Goal: Information Seeking & Learning: Learn about a topic

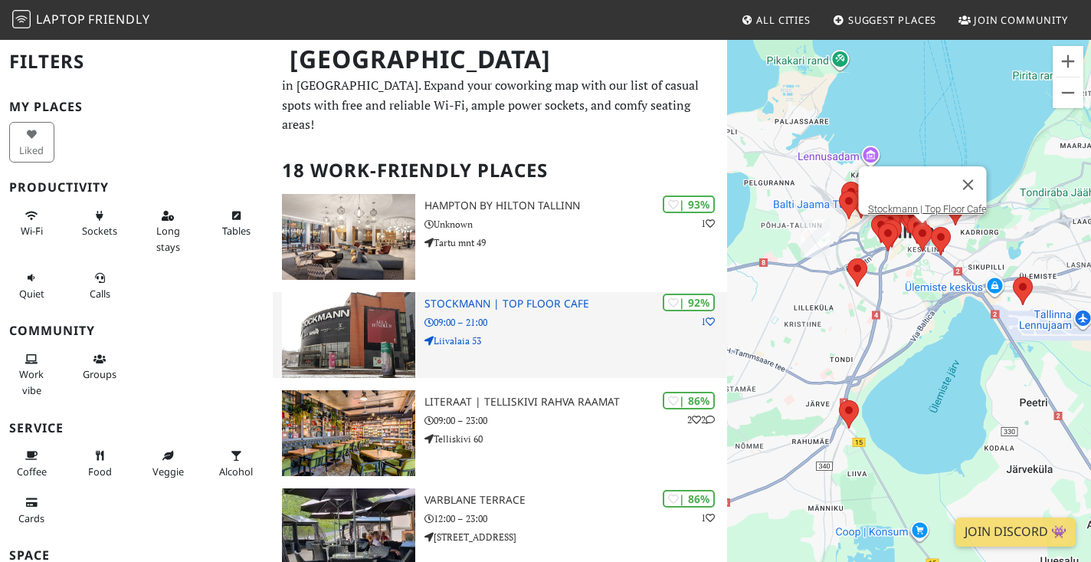
scroll to position [24, 0]
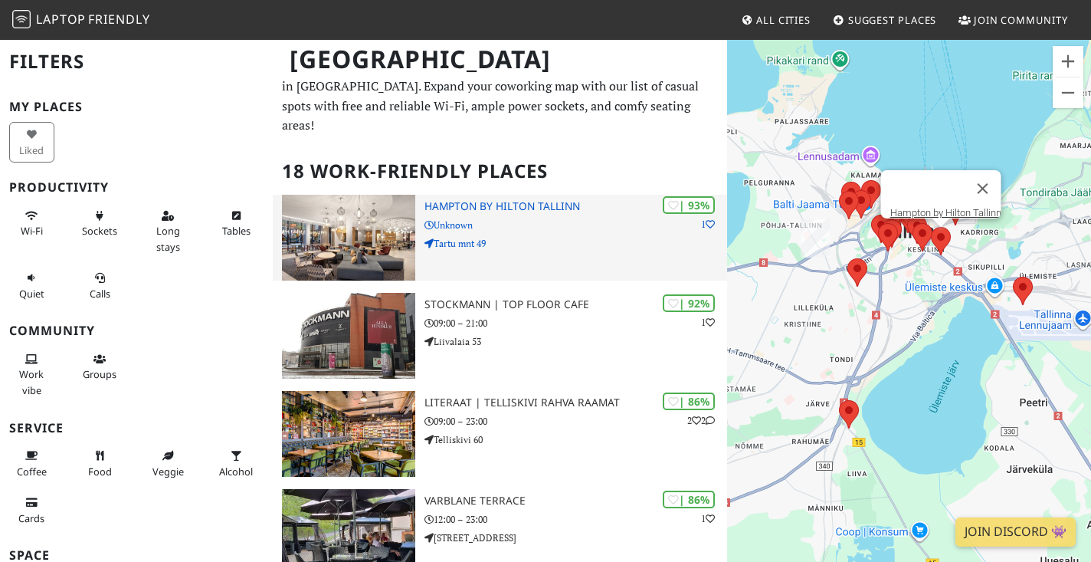
click at [490, 200] on h3 "Hampton by Hilton Tallinn" at bounding box center [576, 206] width 303 height 13
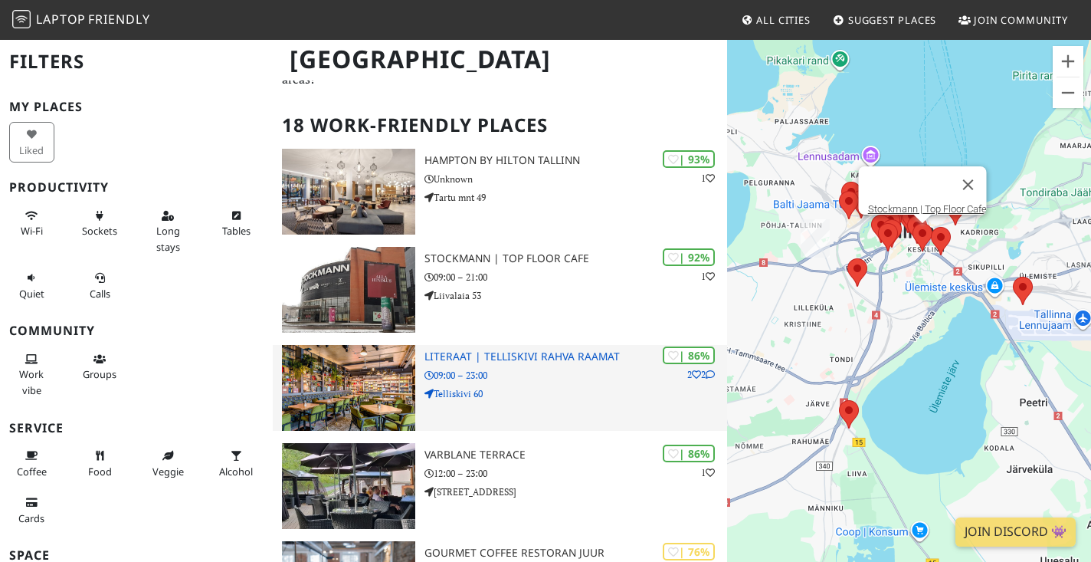
scroll to position [95, 0]
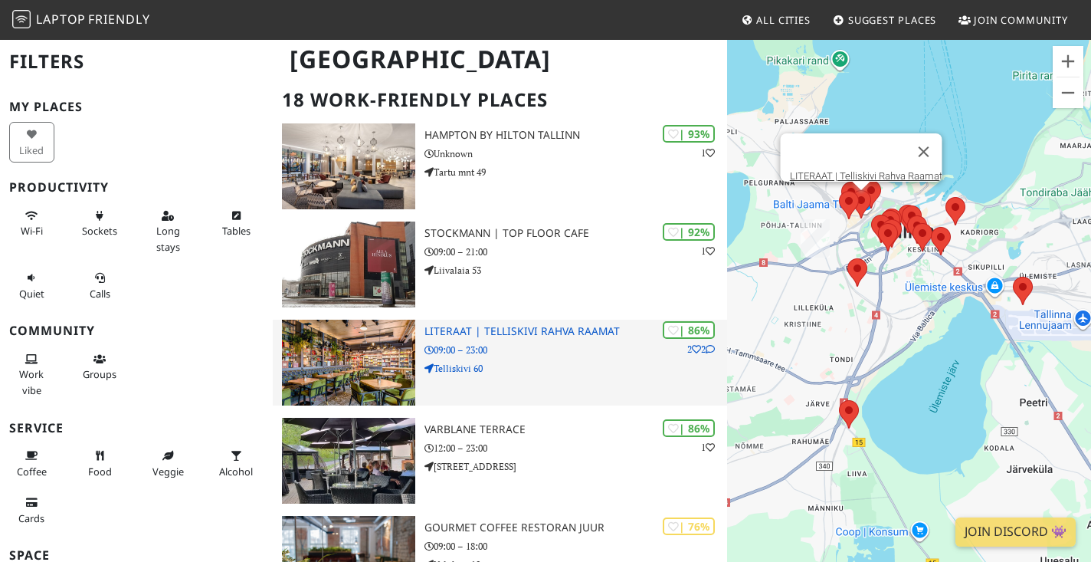
click at [521, 325] on h3 "LITERAAT | Telliskivi Rahva Raamat" at bounding box center [576, 331] width 303 height 13
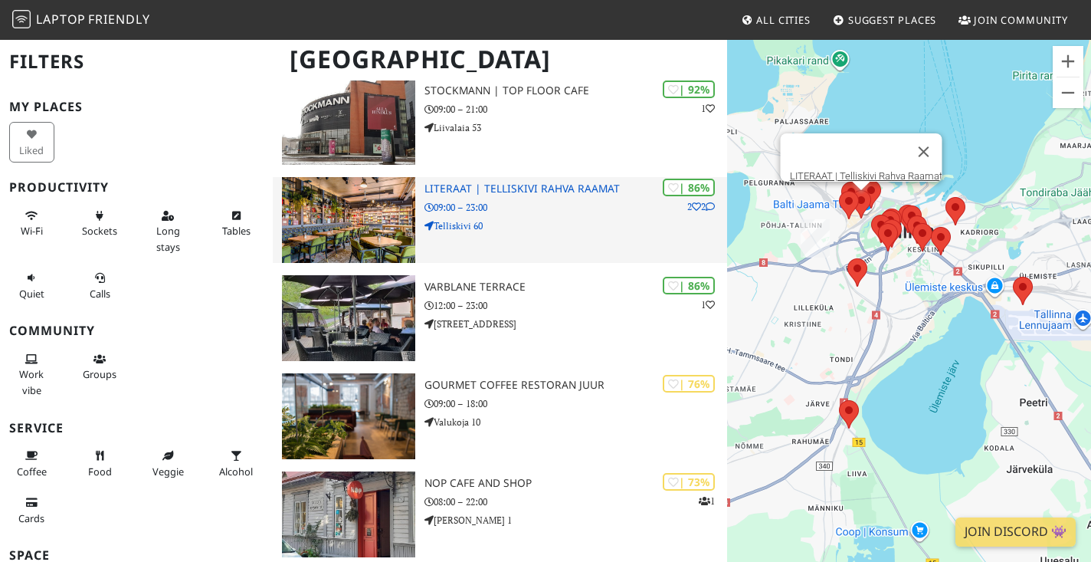
scroll to position [239, 0]
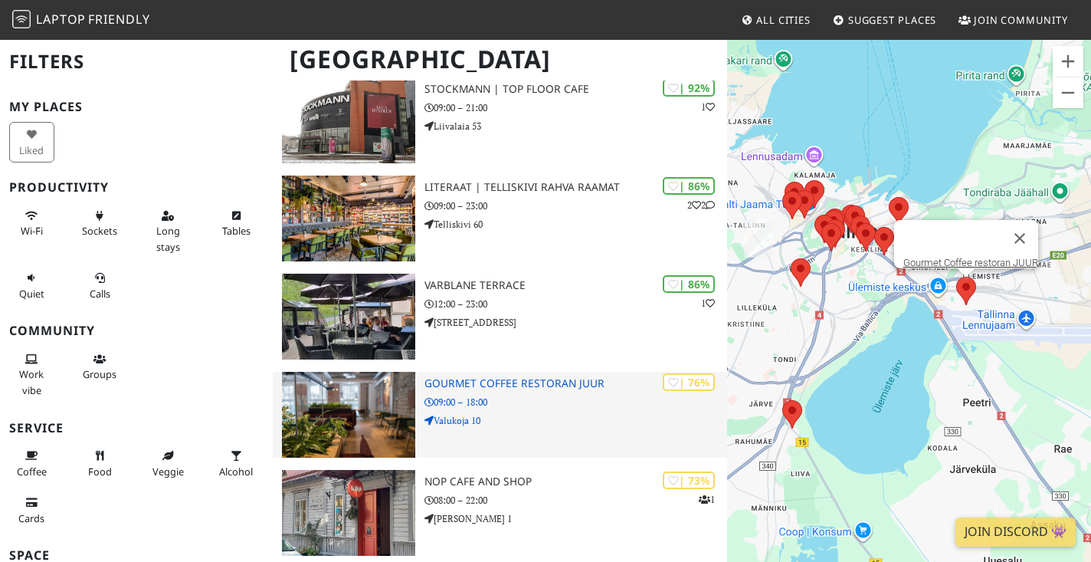
click at [513, 377] on h3 "Gourmet Coffee restoran JUUR" at bounding box center [576, 383] width 303 height 13
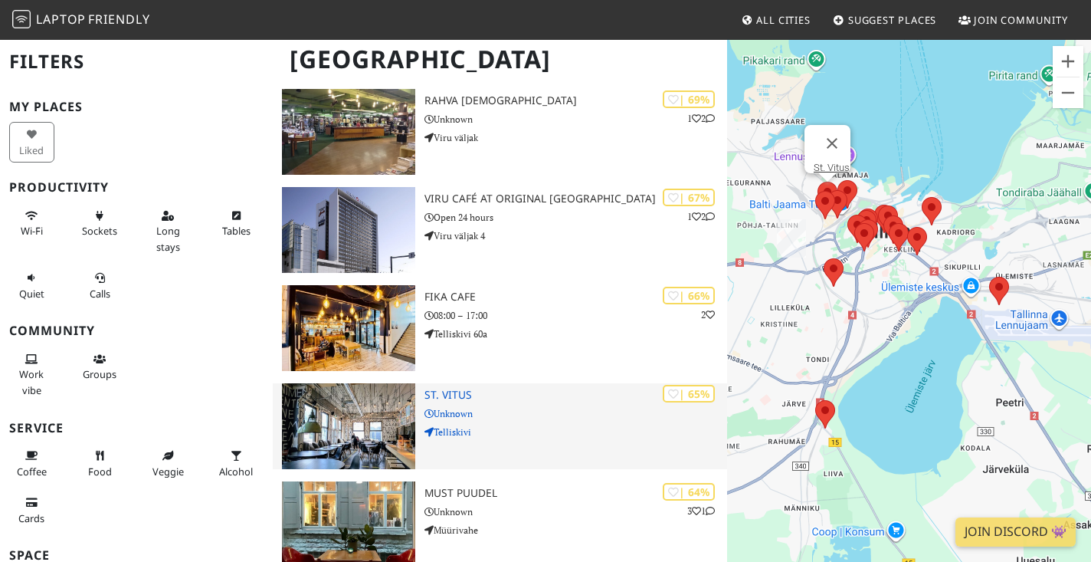
scroll to position [1117, 0]
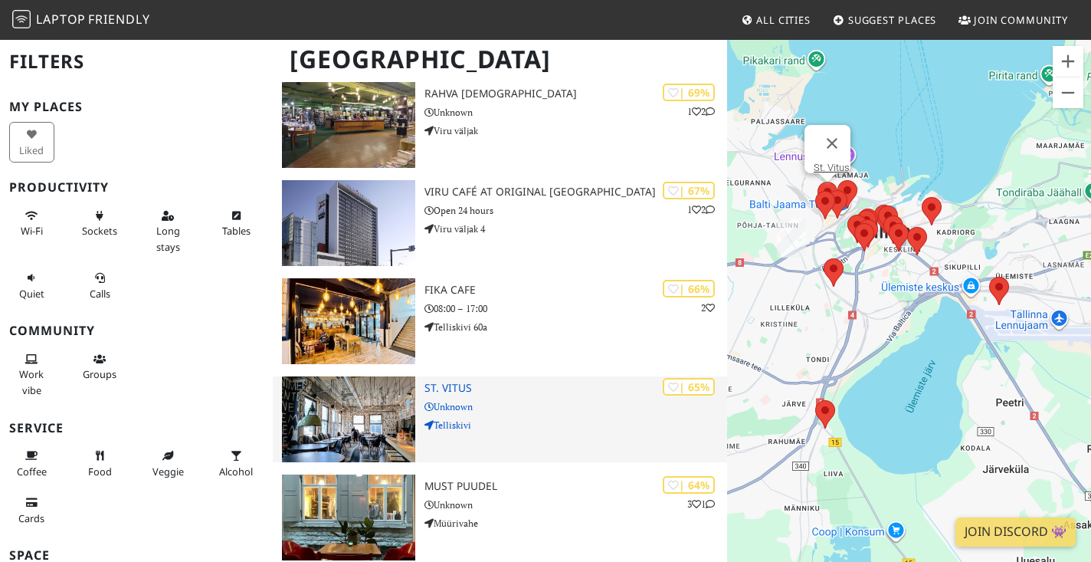
click at [459, 399] on p "Unknown" at bounding box center [576, 406] width 303 height 15
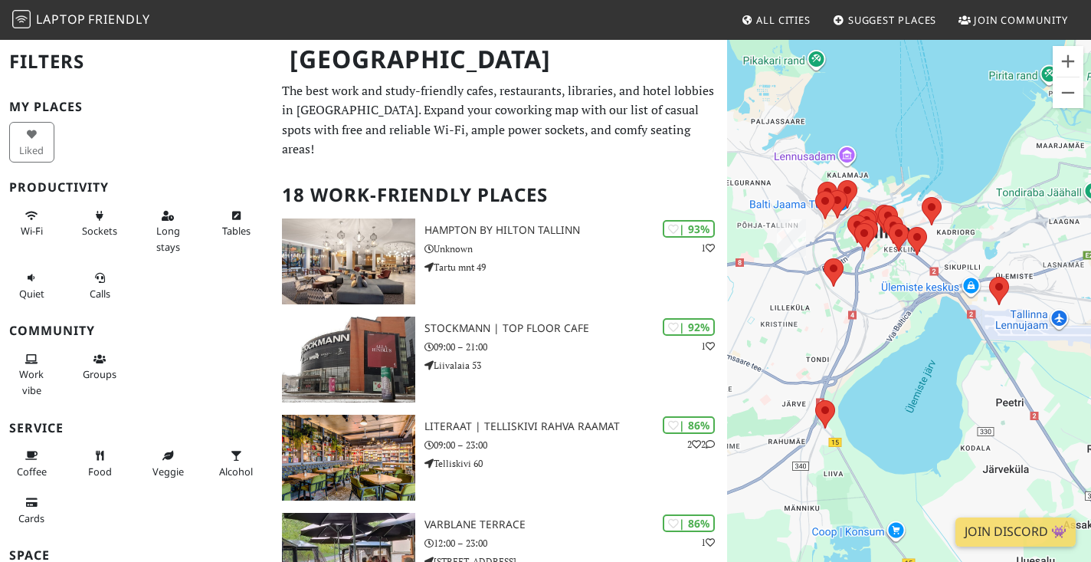
scroll to position [0, 0]
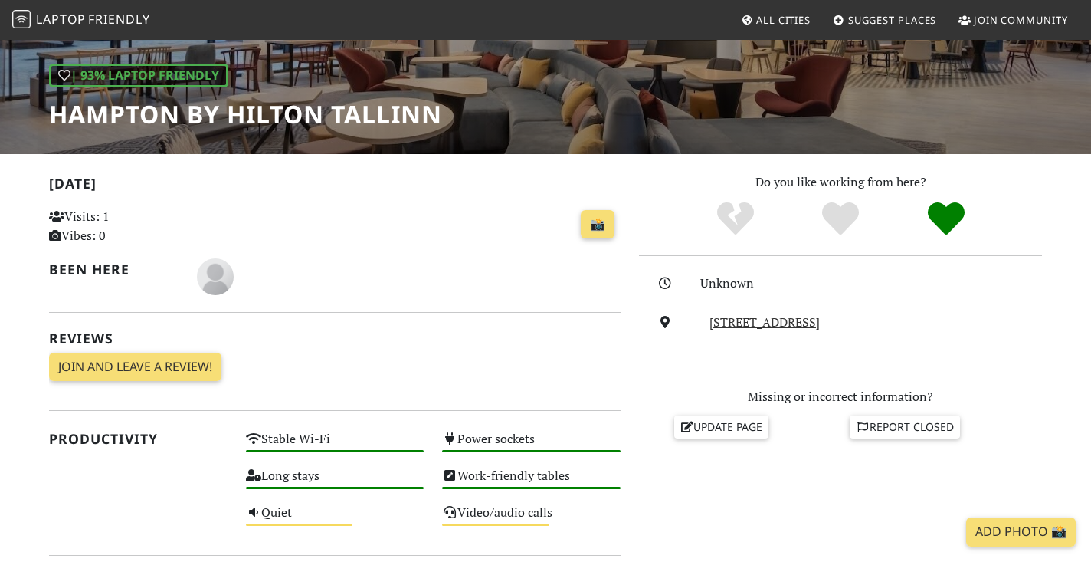
scroll to position [346, 0]
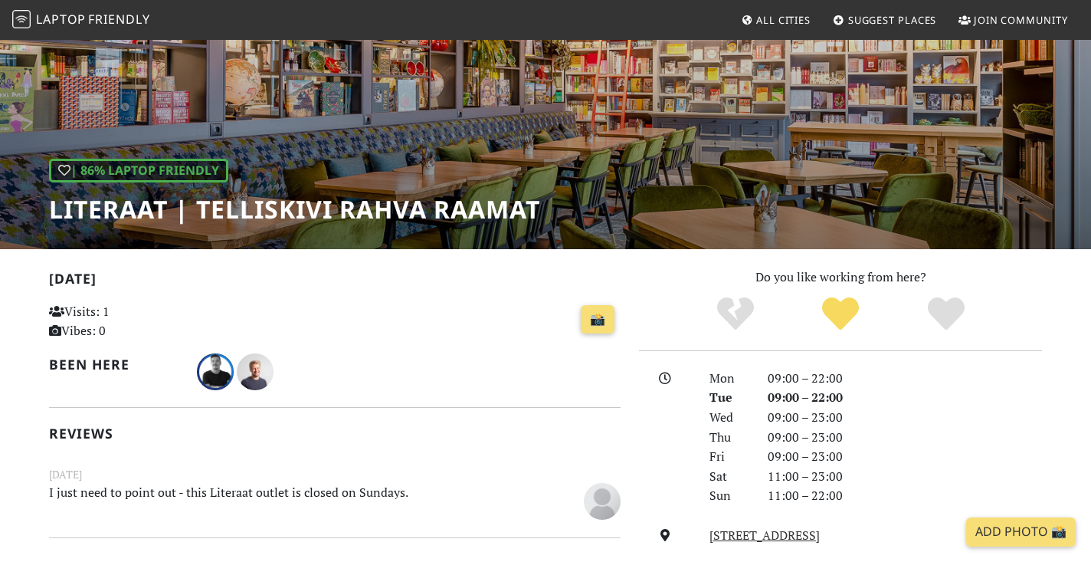
scroll to position [111, 0]
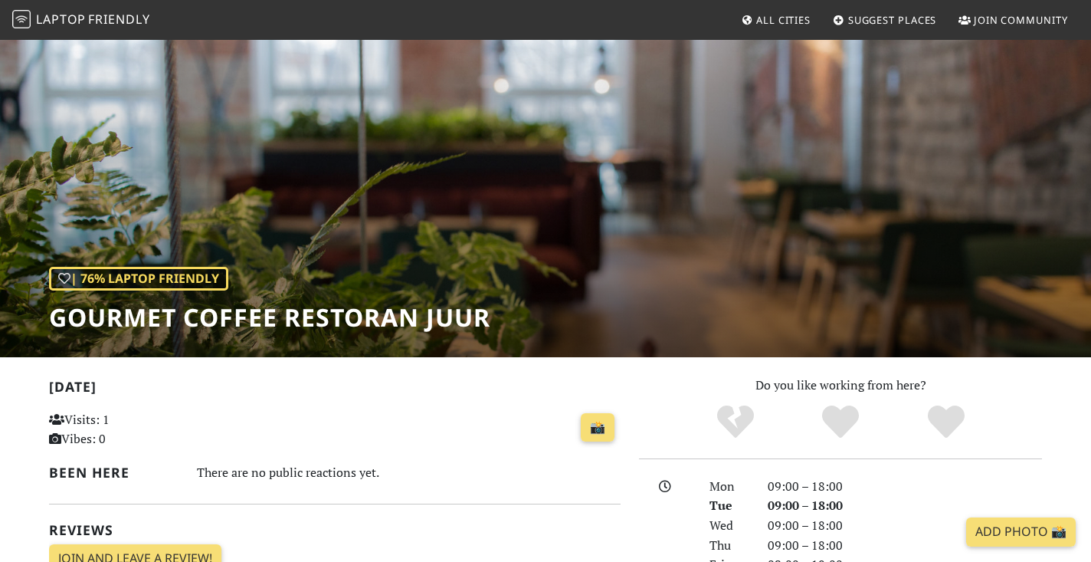
click at [760, 204] on div "| 76% Laptop Friendly Gourmet Coffee restoran JUUR" at bounding box center [545, 197] width 1091 height 319
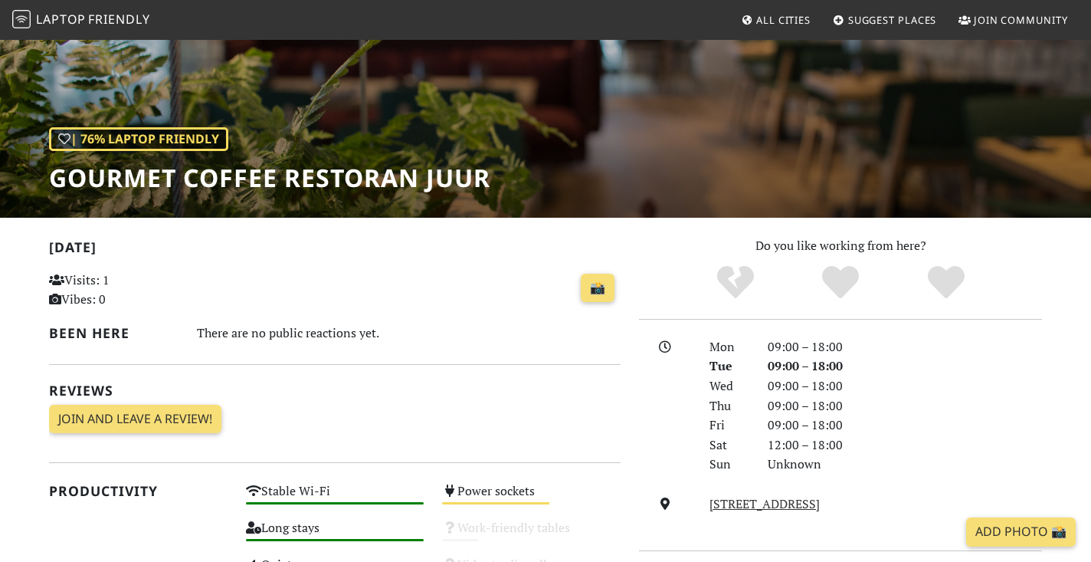
scroll to position [146, 0]
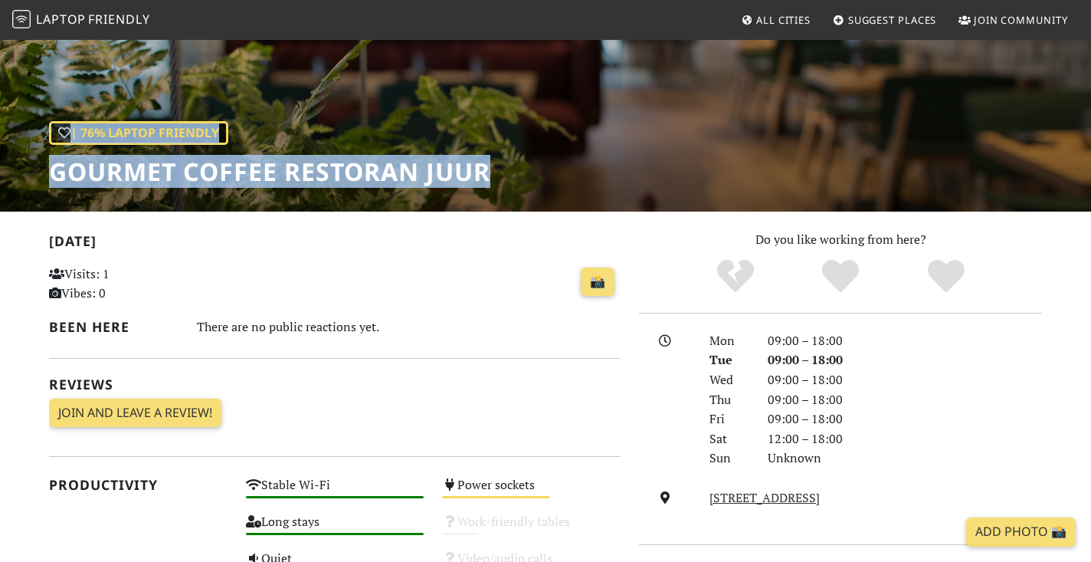
drag, startPoint x: 494, startPoint y: 179, endPoint x: 489, endPoint y: 172, distance: 8.1
click at [489, 172] on div "| 76% Laptop Friendly Gourmet Coffee restoran JUUR" at bounding box center [545, 52] width 1091 height 319
copy div "| 76% Laptop Friendly Gourmet Coffee restoran JUUR"
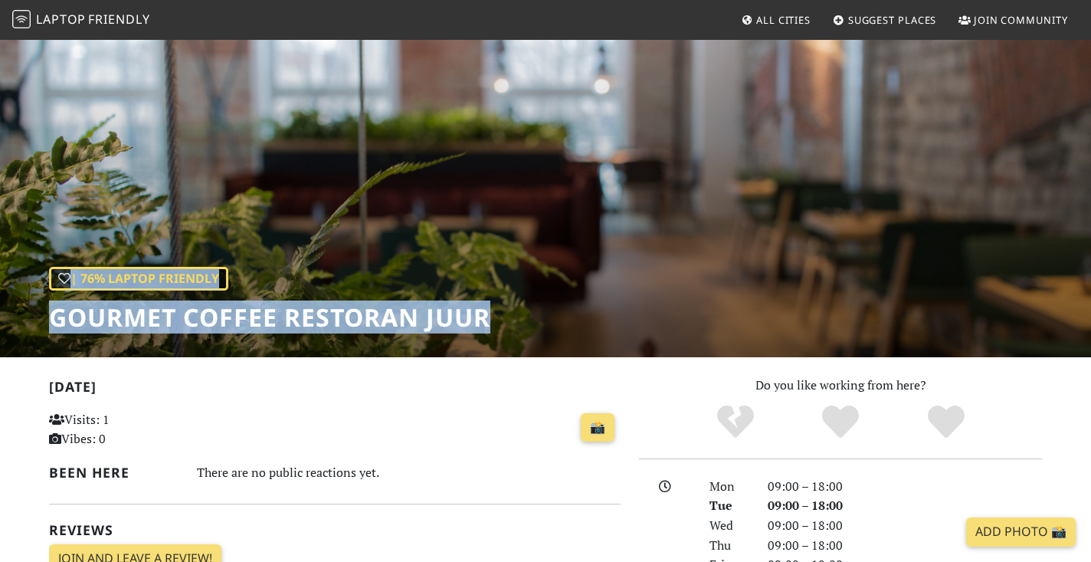
scroll to position [0, 0]
click at [107, 19] on span "Friendly" at bounding box center [118, 19] width 61 height 17
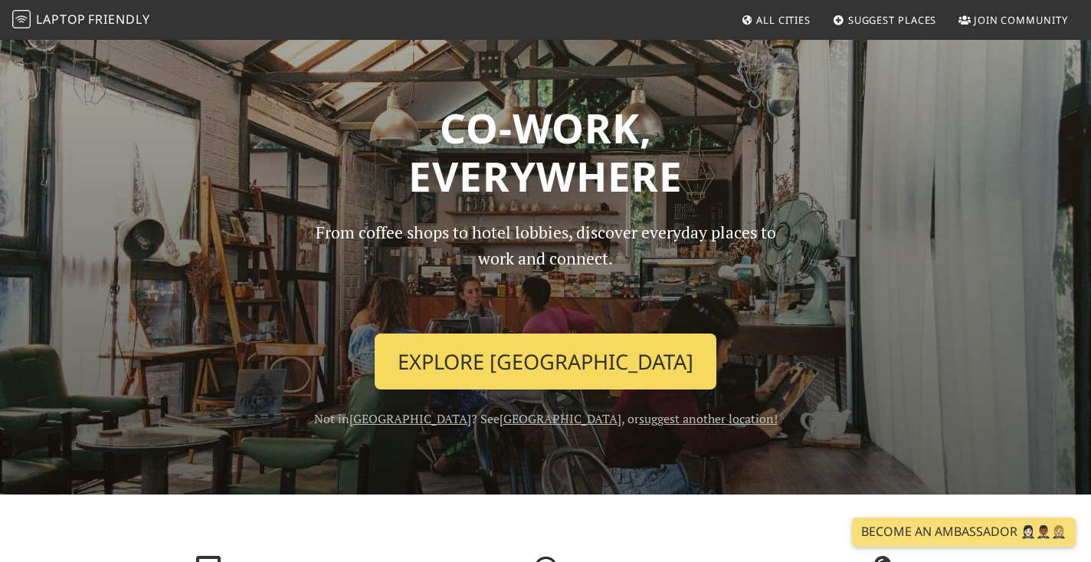
click at [550, 348] on link "Explore Tallinn" at bounding box center [546, 361] width 342 height 57
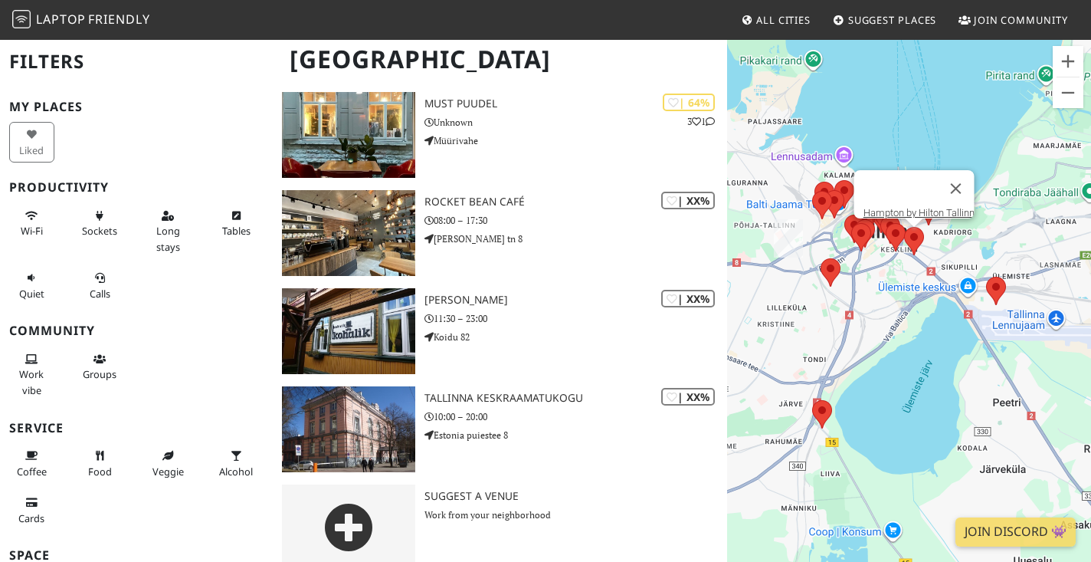
scroll to position [1499, 0]
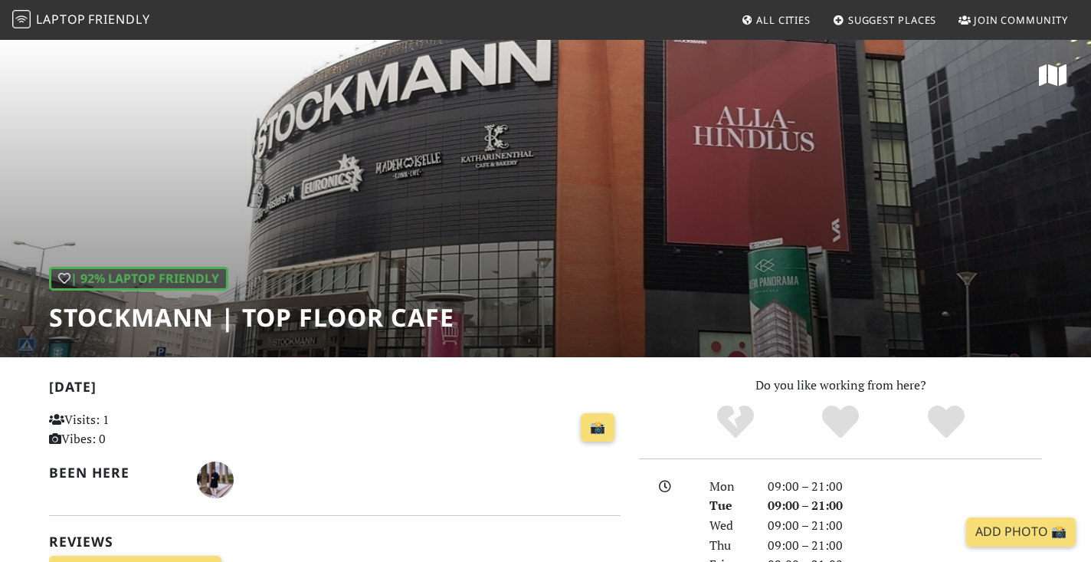
click at [934, 154] on div "| 92% Laptop Friendly Stockmann | Top Floor Cafe" at bounding box center [545, 197] width 1091 height 319
